Goal: Task Accomplishment & Management: Complete application form

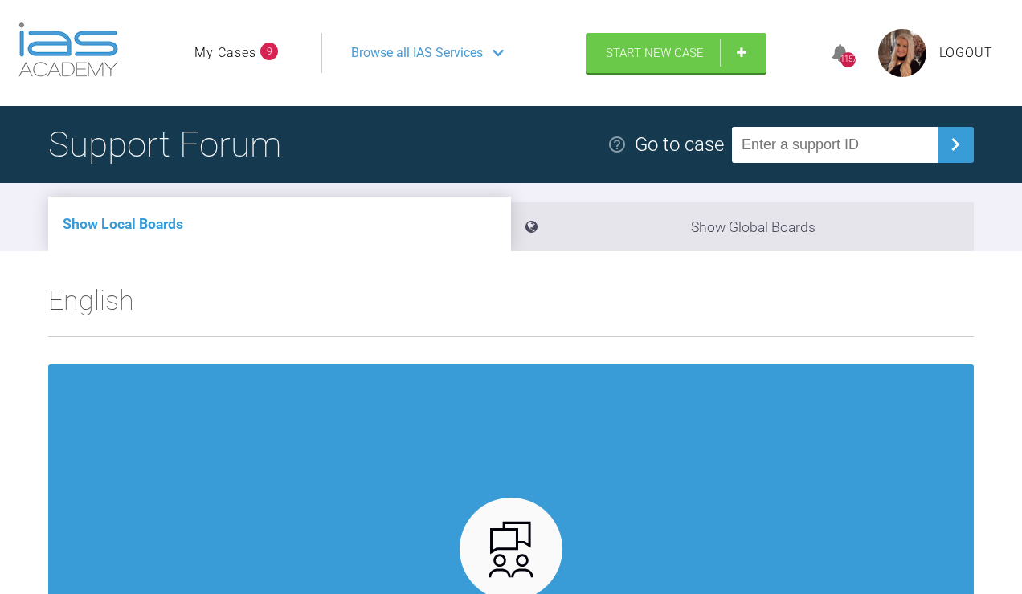
click at [227, 63] on link "My Cases" at bounding box center [225, 53] width 62 height 21
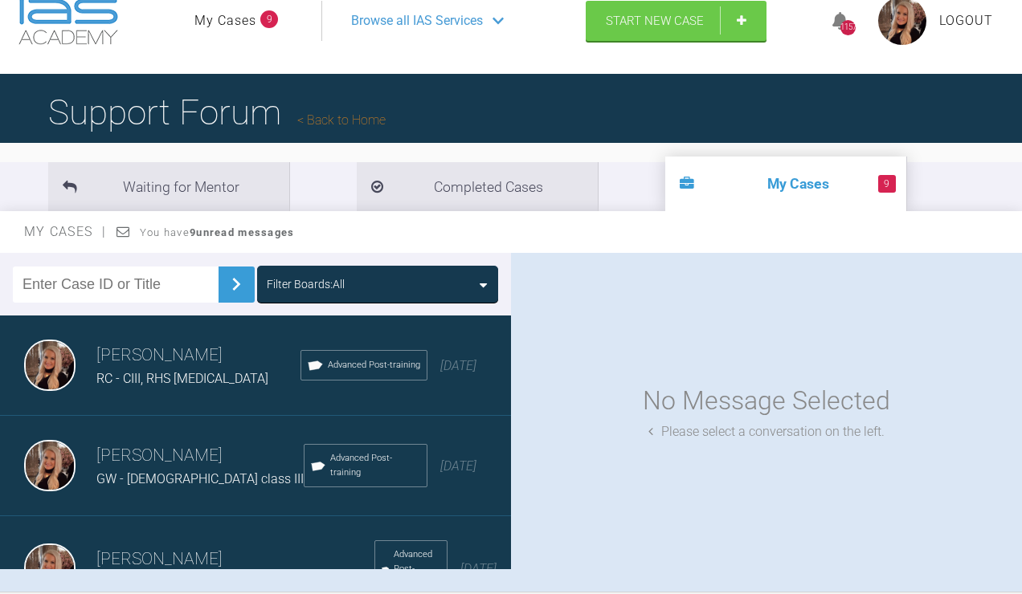
scroll to position [32, 0]
click at [646, 43] on link "Start New Case" at bounding box center [676, 22] width 181 height 40
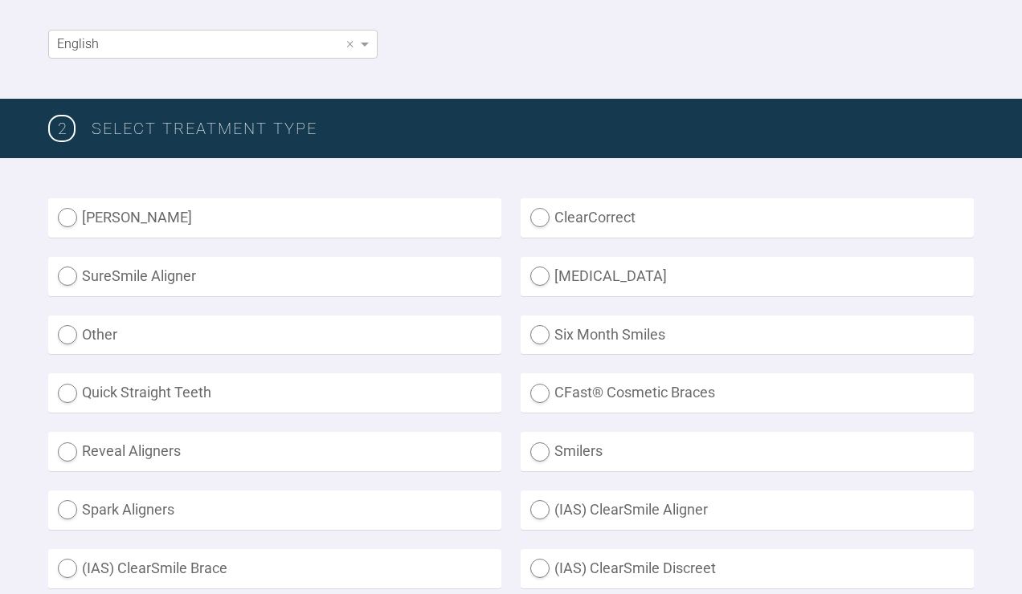
scroll to position [423, 0]
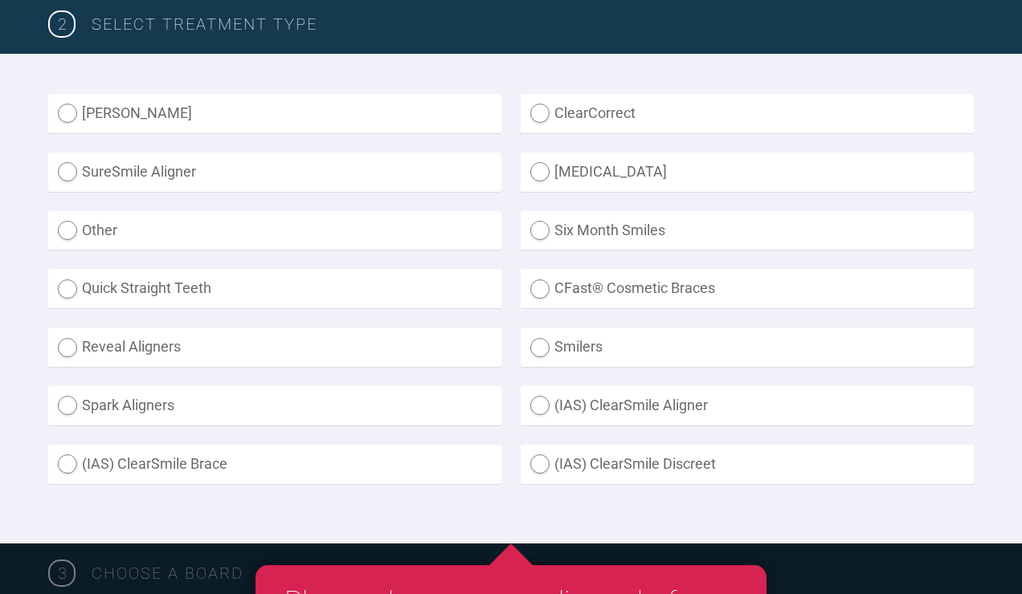
click at [106, 251] on label "Other" at bounding box center [274, 230] width 453 height 39
radio input "true"
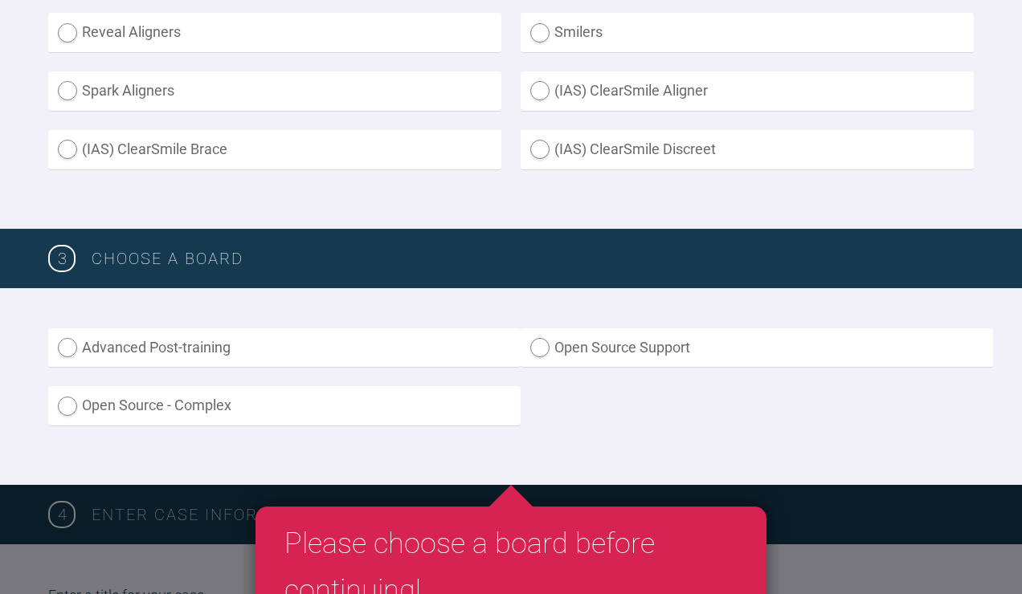
scroll to position [896, 0]
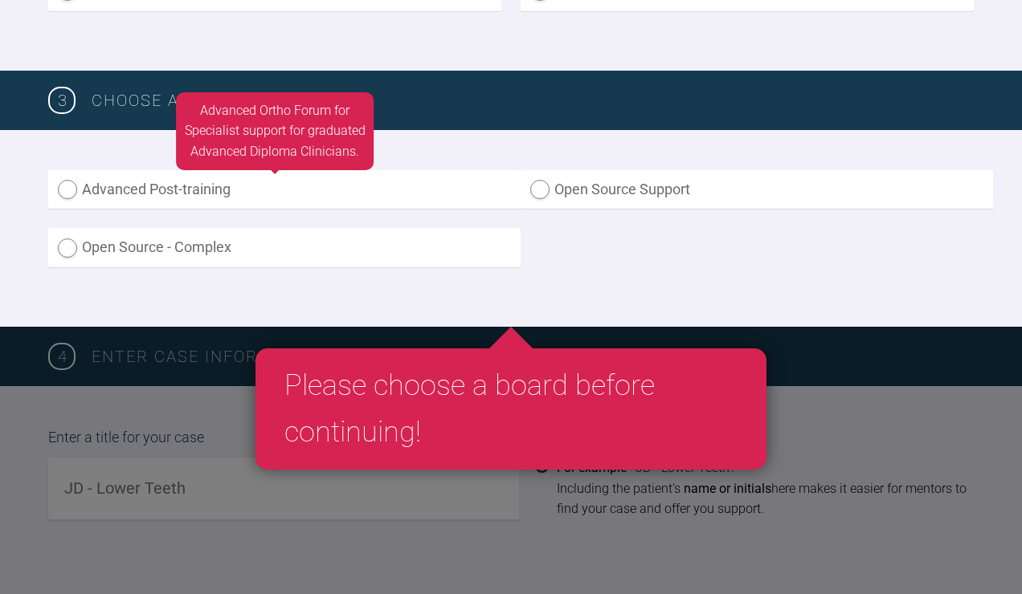
click at [167, 210] on label "Advanced Post-training" at bounding box center [284, 189] width 472 height 39
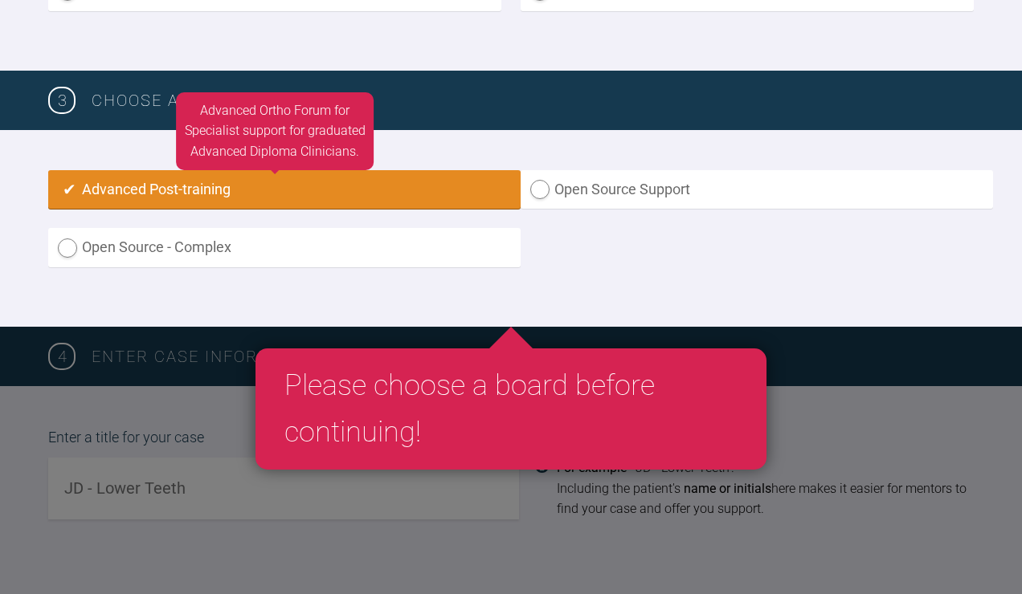
radio input "true"
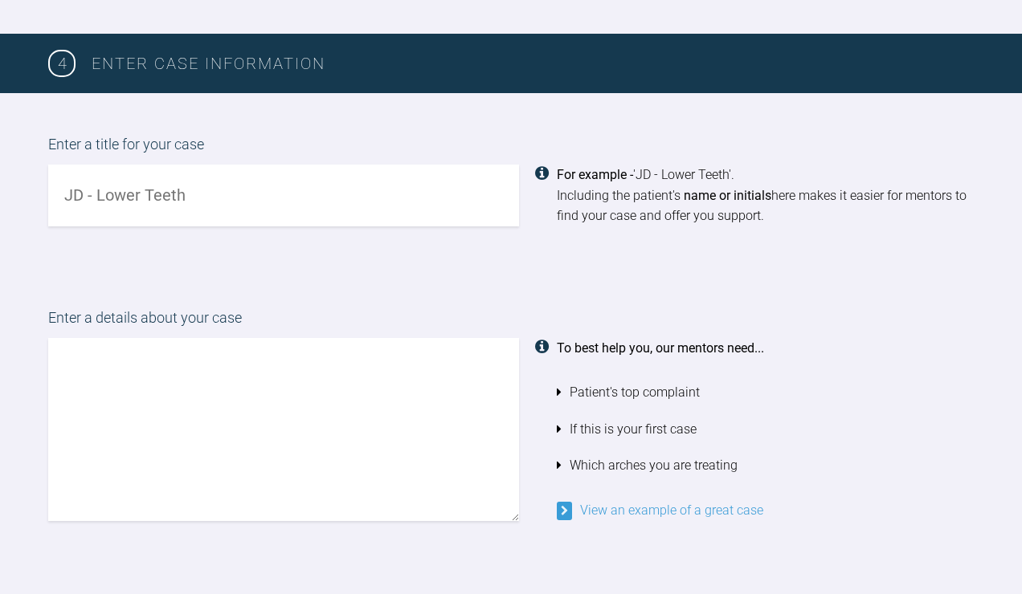
scroll to position [1200, 0]
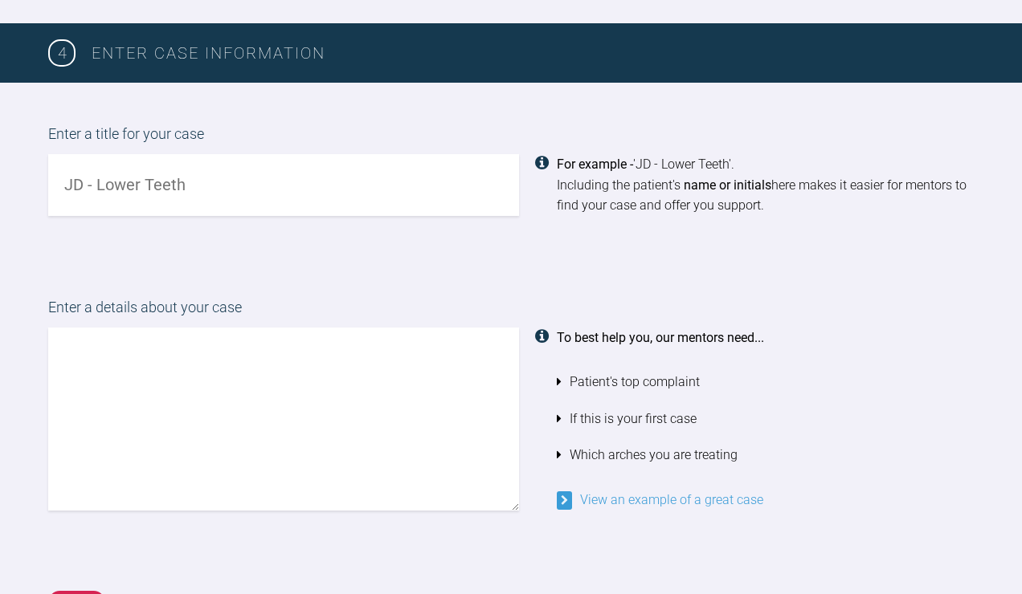
click at [299, 216] on input "text" at bounding box center [283, 185] width 471 height 62
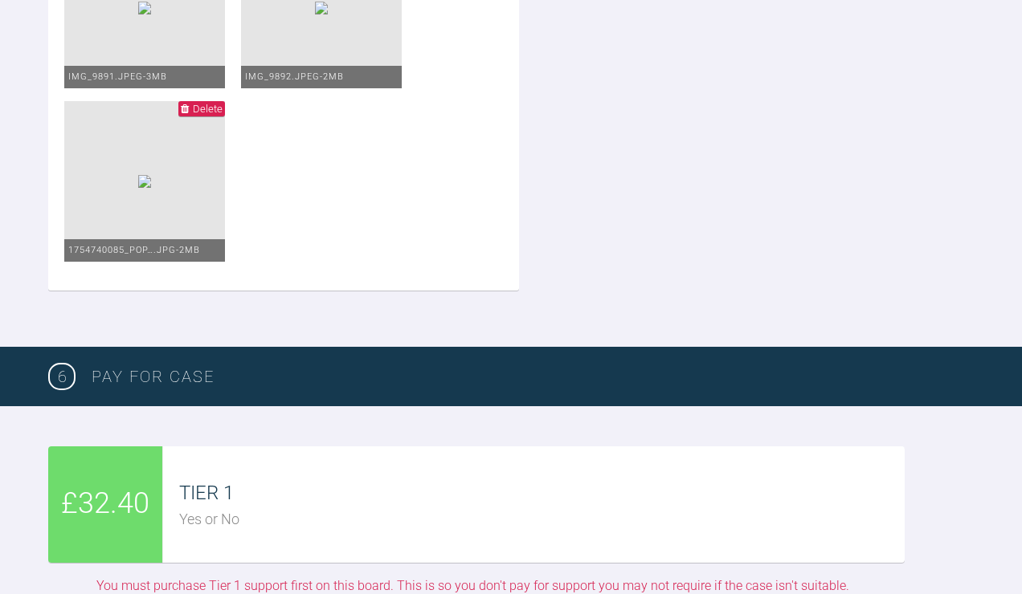
scroll to position [2778, 0]
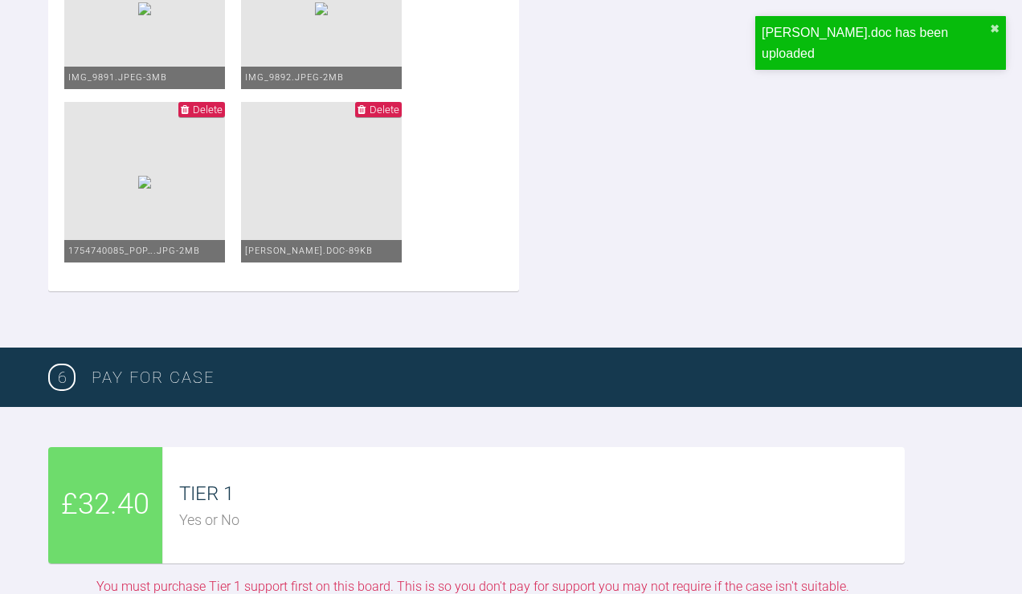
type input "PF - class II AOB"
click at [151, 189] on img at bounding box center [144, 182] width 13 height 13
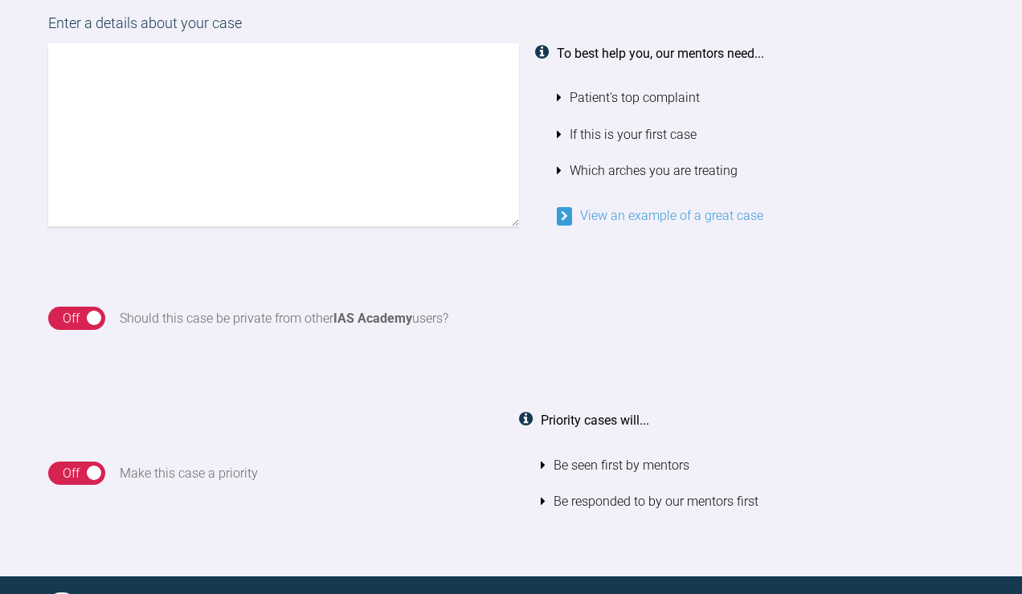
scroll to position [1484, 0]
click at [174, 176] on textarea at bounding box center [283, 134] width 471 height 183
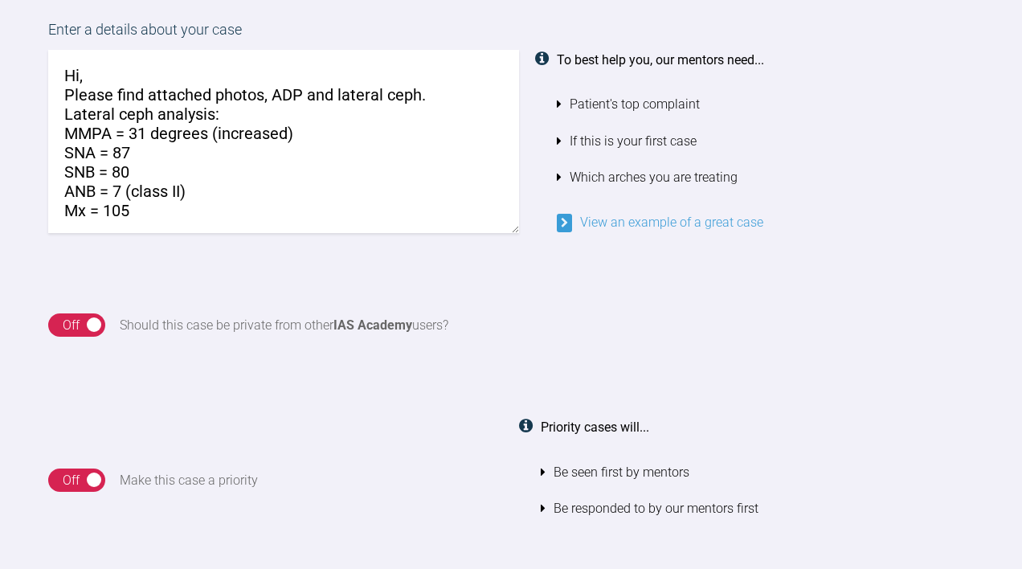
scroll to position [12, 0]
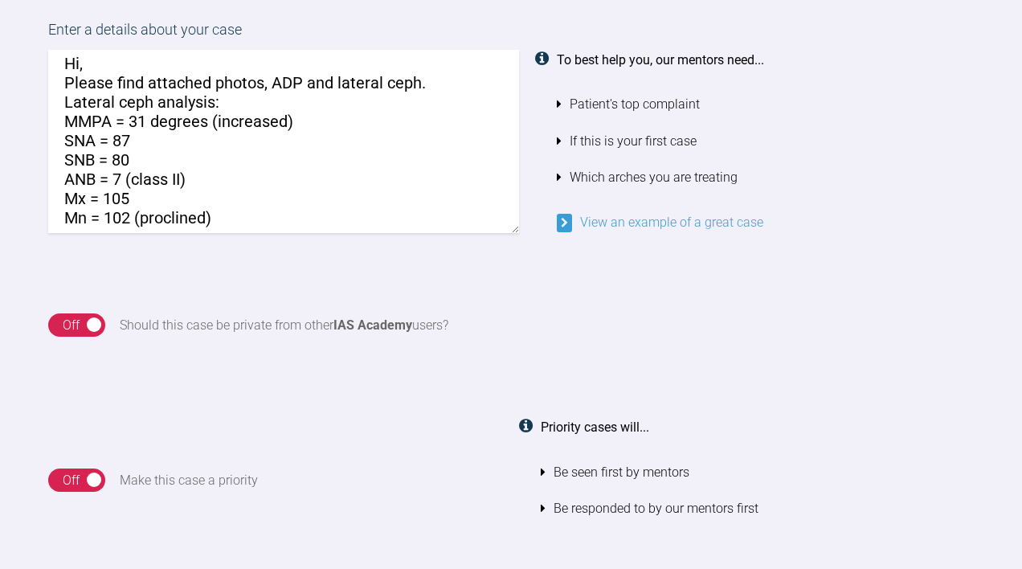
click at [147, 233] on textarea "Hi, Please find attached photos, ADP and lateral ceph. Lateral ceph analysis: M…" at bounding box center [283, 141] width 471 height 183
drag, startPoint x: 280, startPoint y: 283, endPoint x: 226, endPoint y: 280, distance: 54.7
click at [226, 233] on textarea "Hi, Please find attached photos, ADP and lateral ceph. Lateral ceph analysis: M…" at bounding box center [283, 141] width 471 height 183
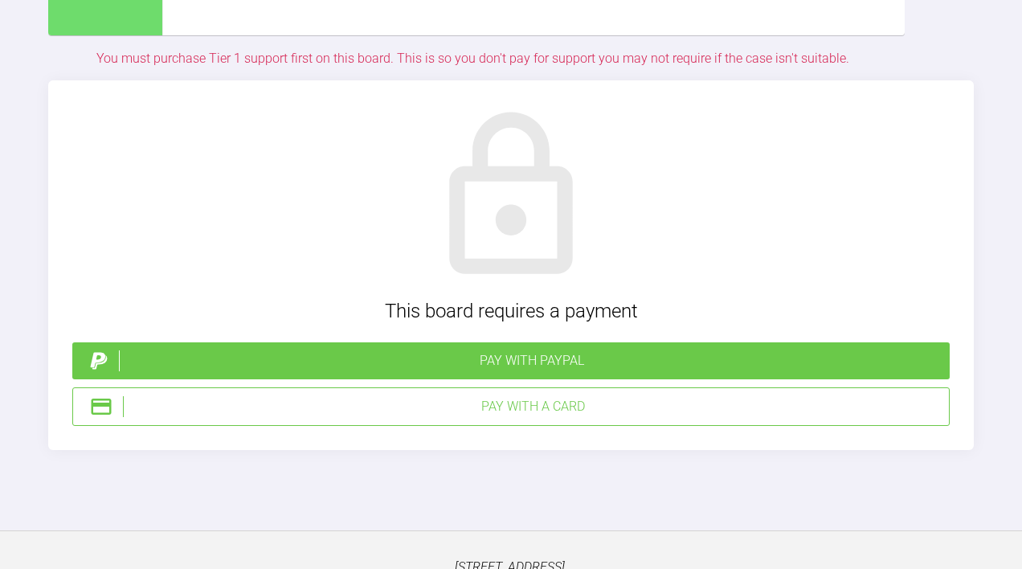
scroll to position [3490, 0]
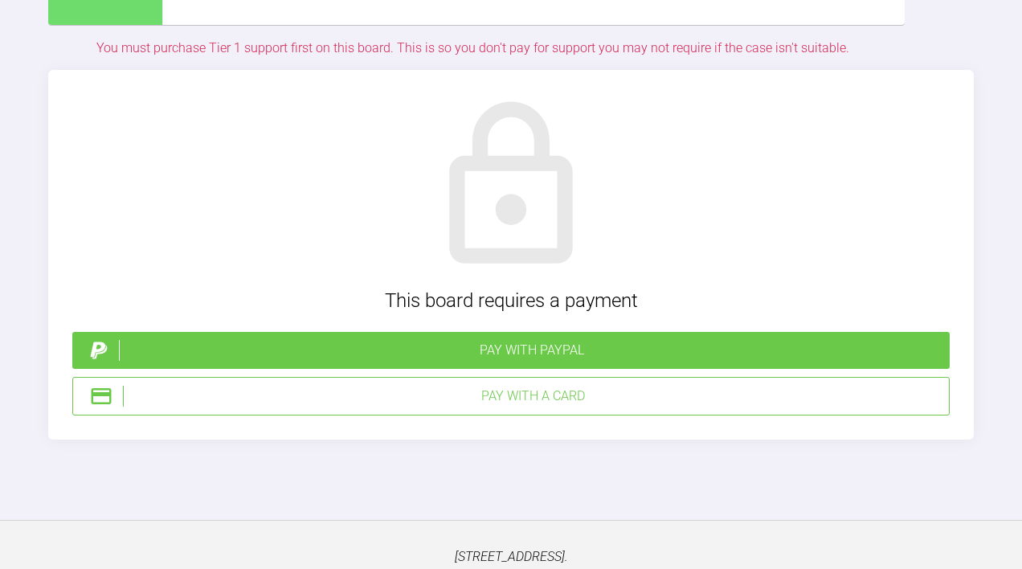
type textarea "Hi, Please find attached photos, ADP and lateral ceph. Lateral ceph analysis: M…"
click at [471, 406] on div "Pay with a Card" at bounding box center [532, 396] width 819 height 21
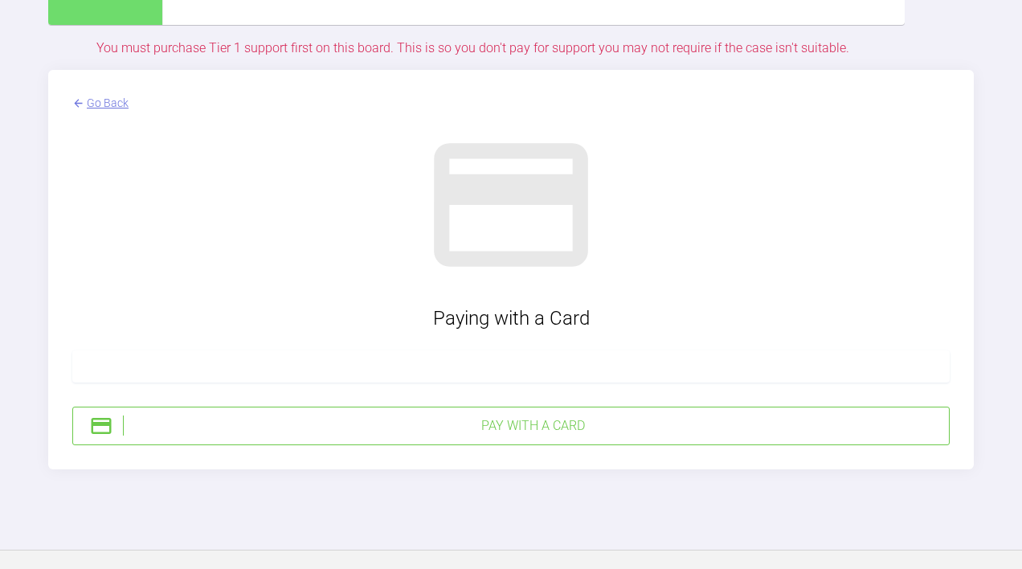
click at [288, 436] on div "Pay with a Card" at bounding box center [532, 425] width 819 height 21
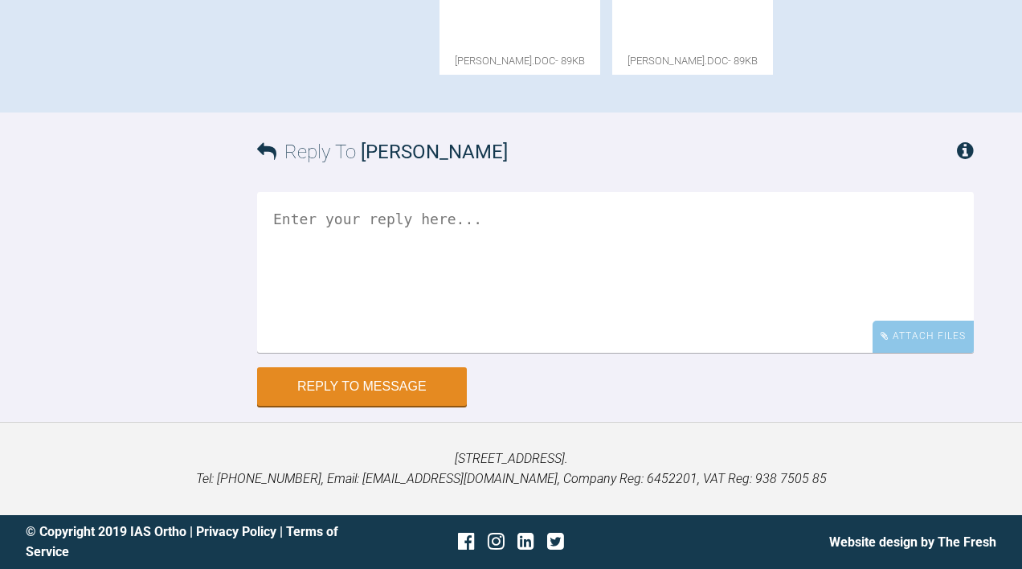
scroll to position [1267, 0]
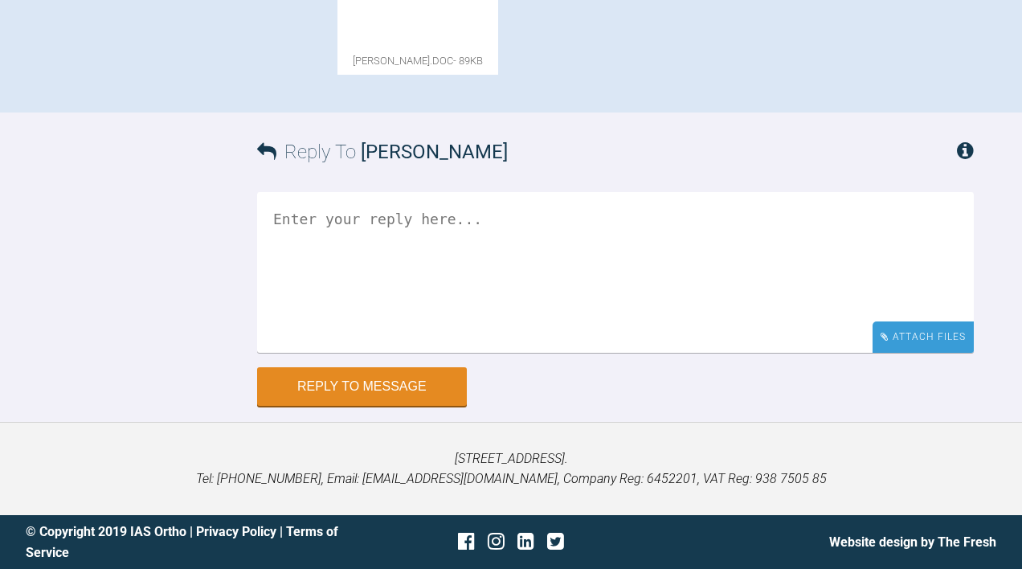
click at [897, 353] on div "Attach Files" at bounding box center [922, 336] width 101 height 31
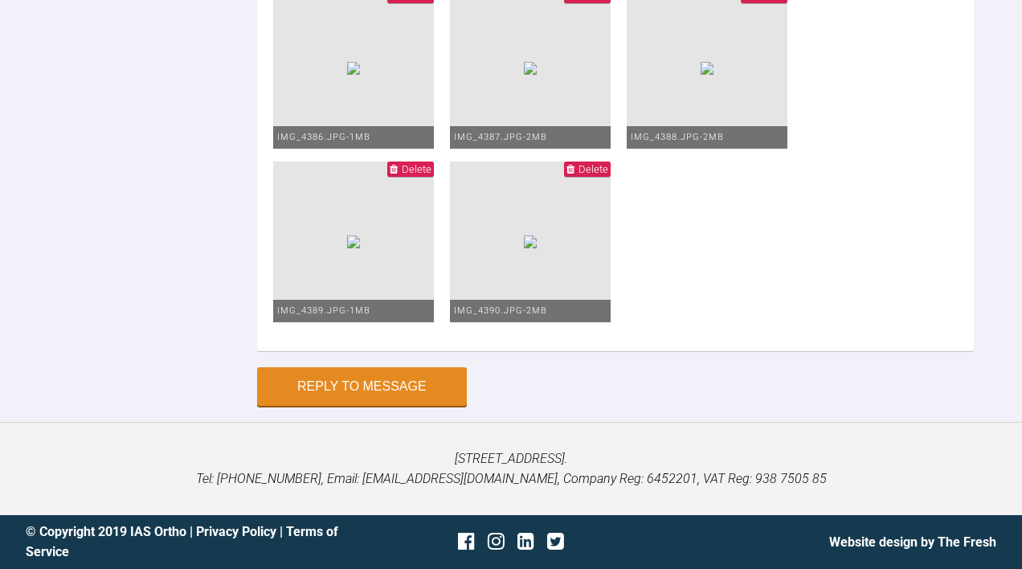
scroll to position [2610, 0]
click at [380, 401] on button "Reply to Message" at bounding box center [362, 388] width 210 height 39
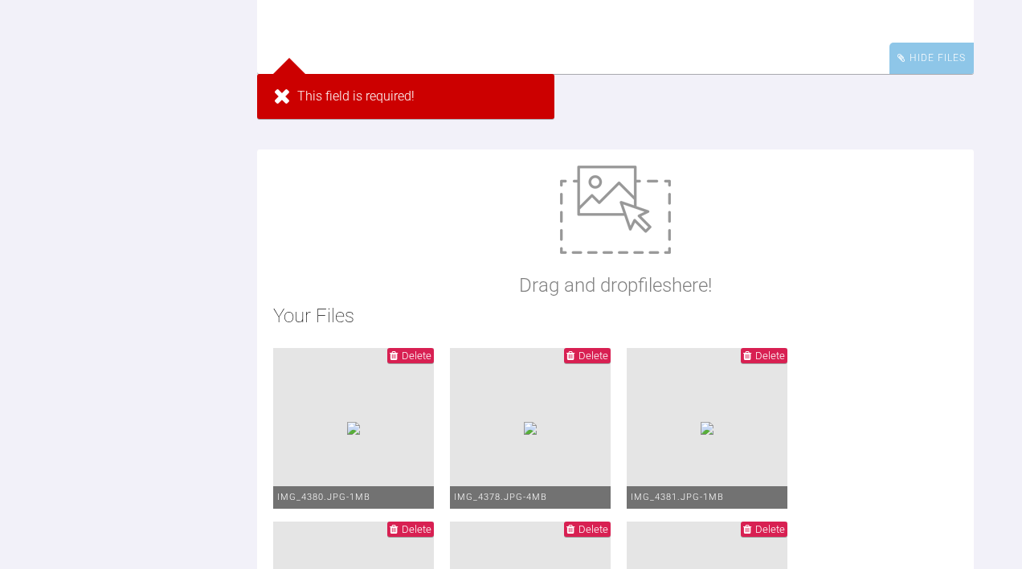
scroll to position [1255, 0]
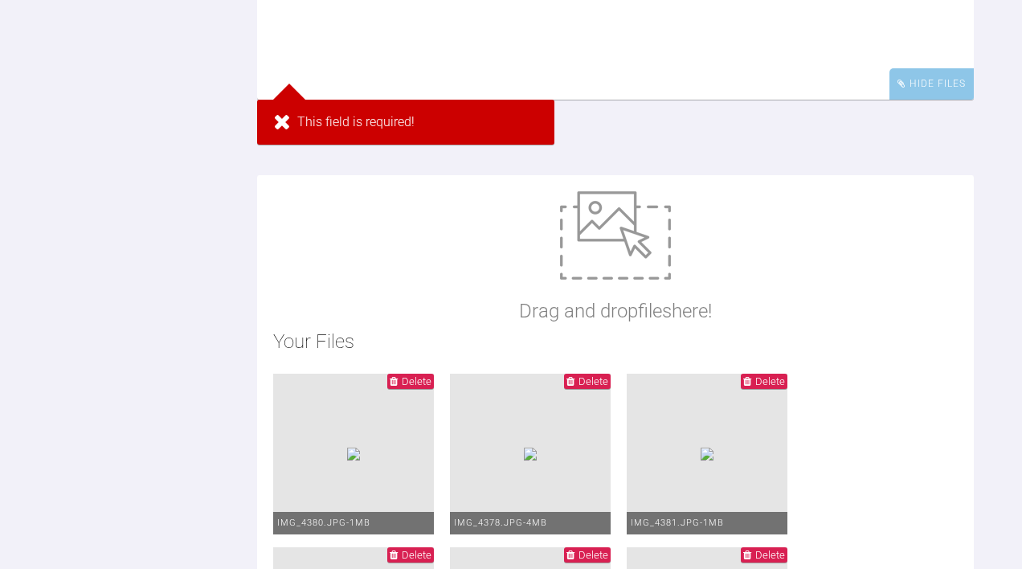
click at [387, 100] on textarea at bounding box center [615, 19] width 716 height 161
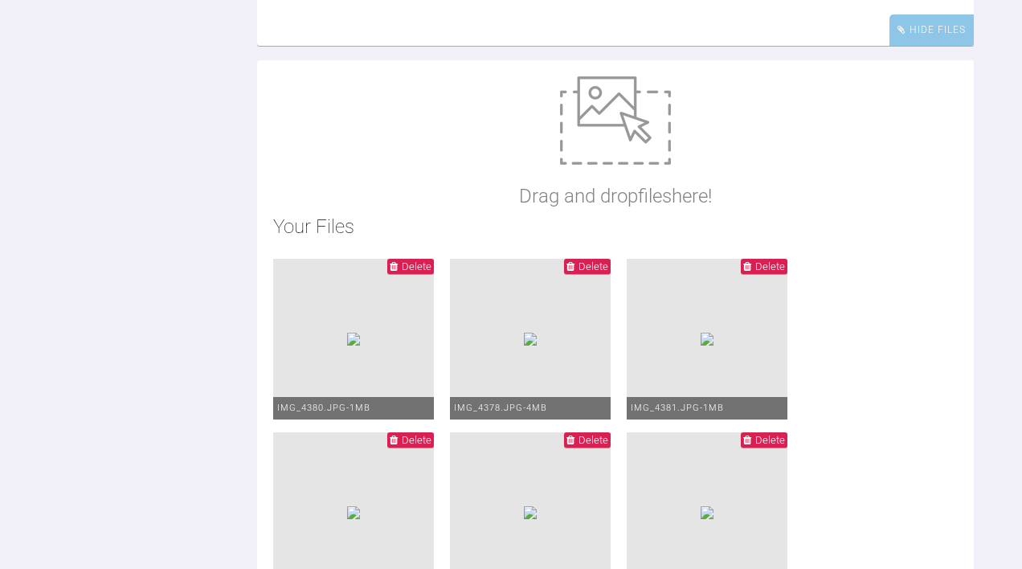
scroll to position [1311, 1]
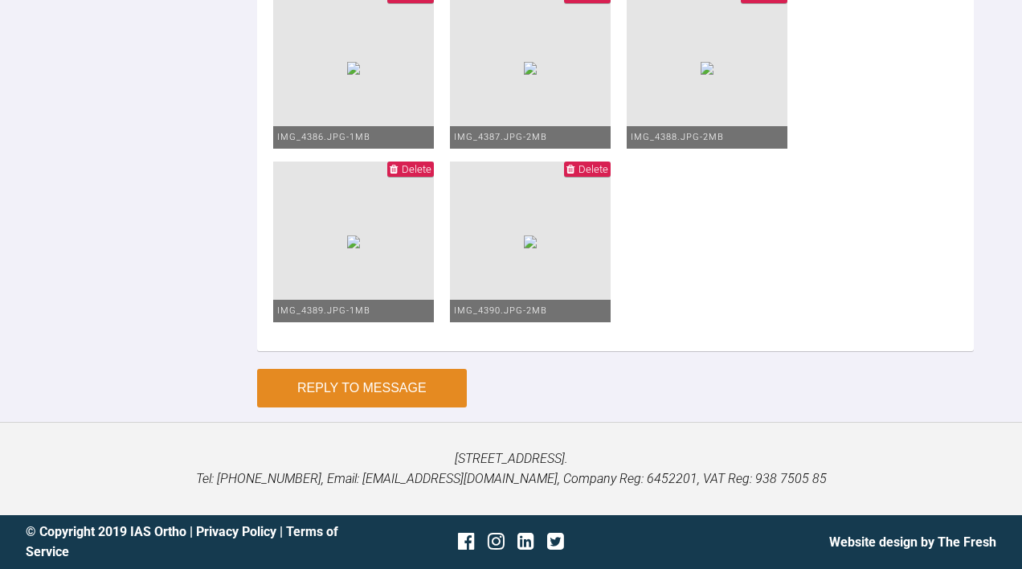
type textarea "Not all the photos uploaded, apologies!"
click at [396, 386] on button "Reply to Message" at bounding box center [362, 388] width 210 height 39
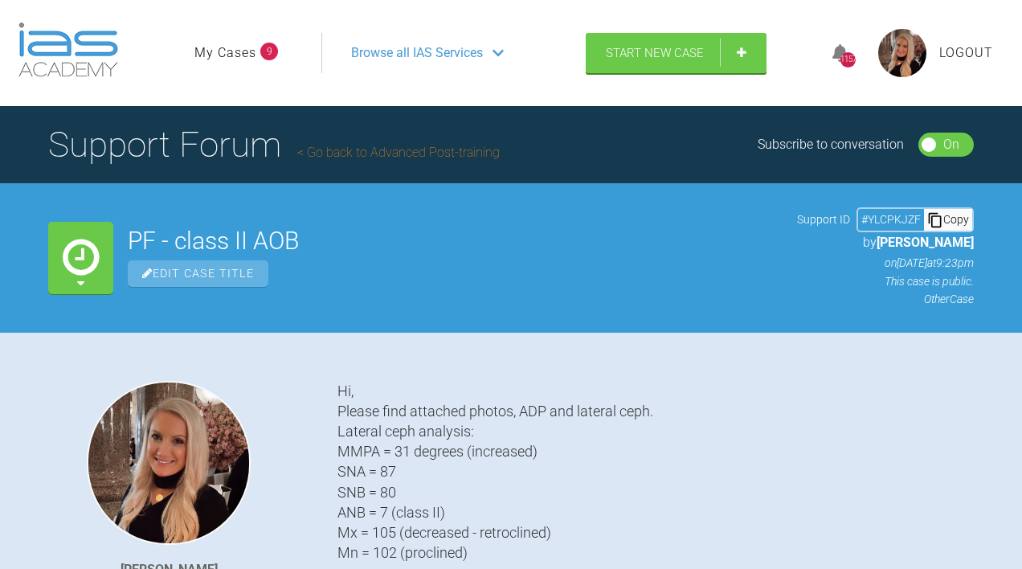
scroll to position [0, 0]
click at [221, 63] on link "My Cases" at bounding box center [225, 53] width 62 height 21
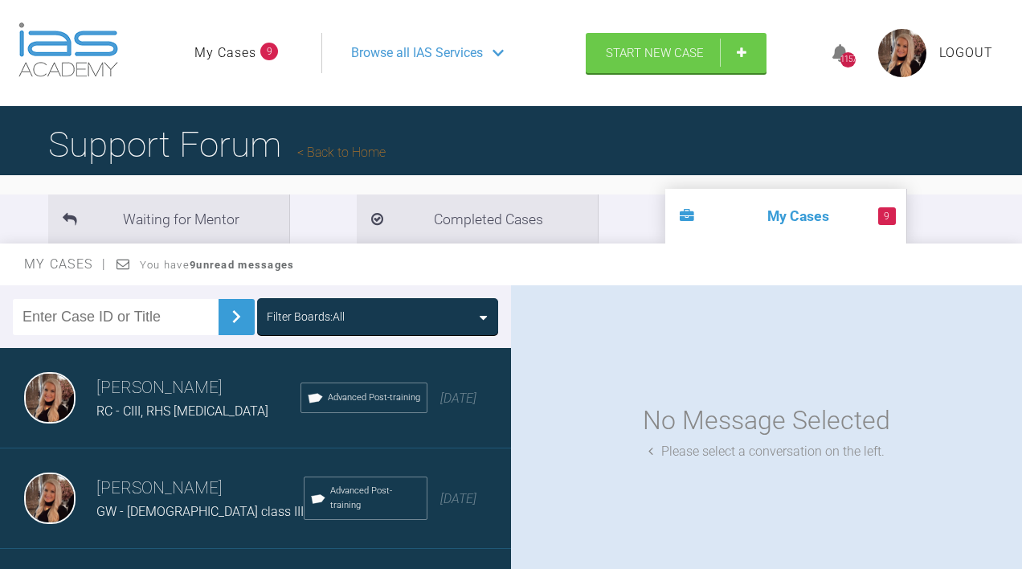
click at [234, 63] on link "My Cases" at bounding box center [225, 53] width 62 height 21
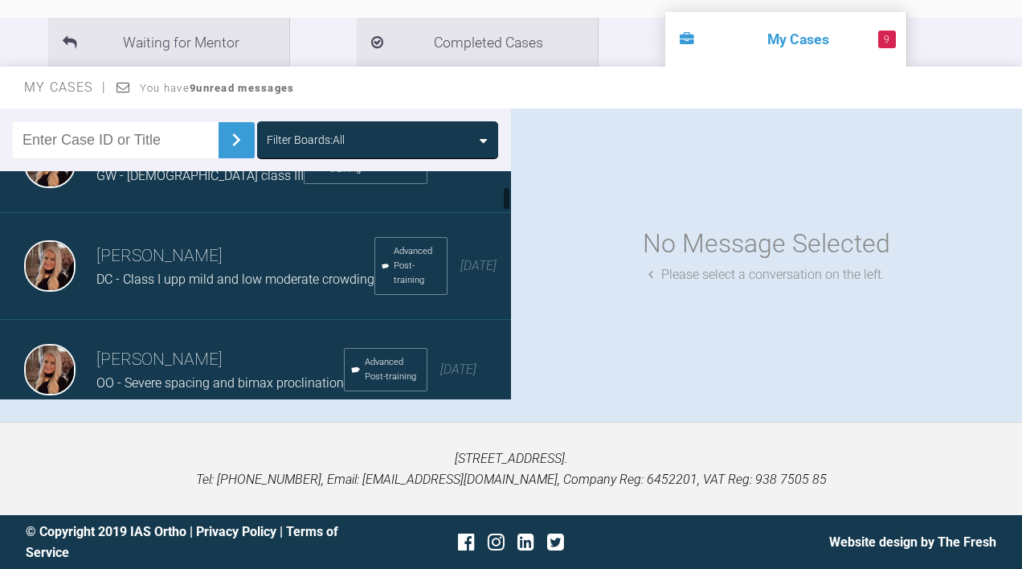
scroll to position [231, 0]
